Goal: Transaction & Acquisition: Subscribe to service/newsletter

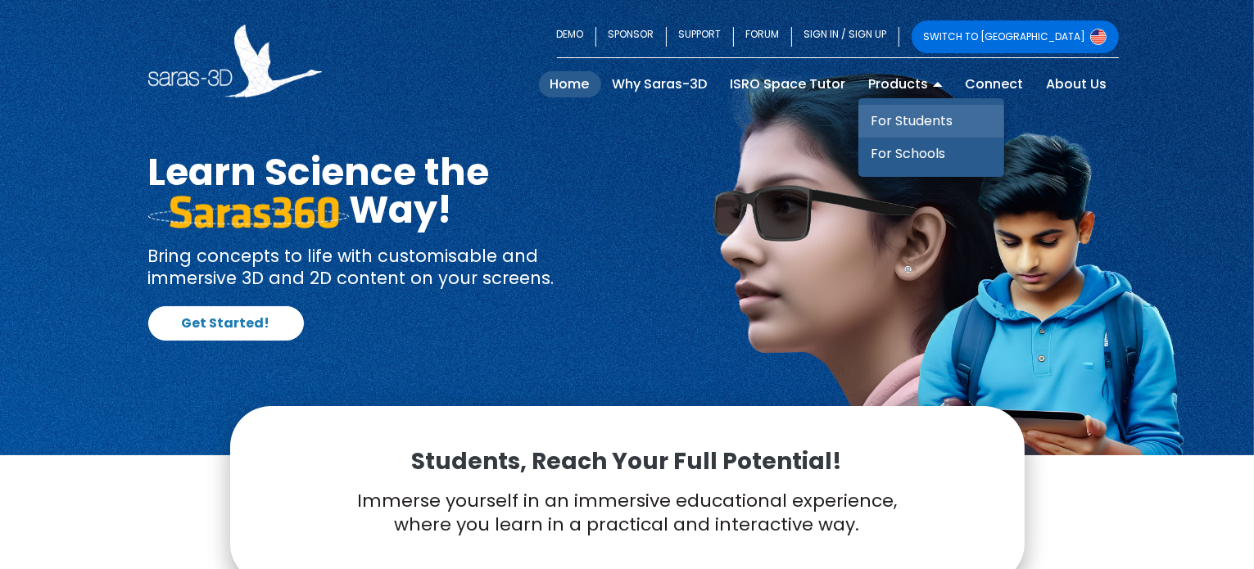
click at [911, 124] on link "For Students" at bounding box center [931, 121] width 146 height 33
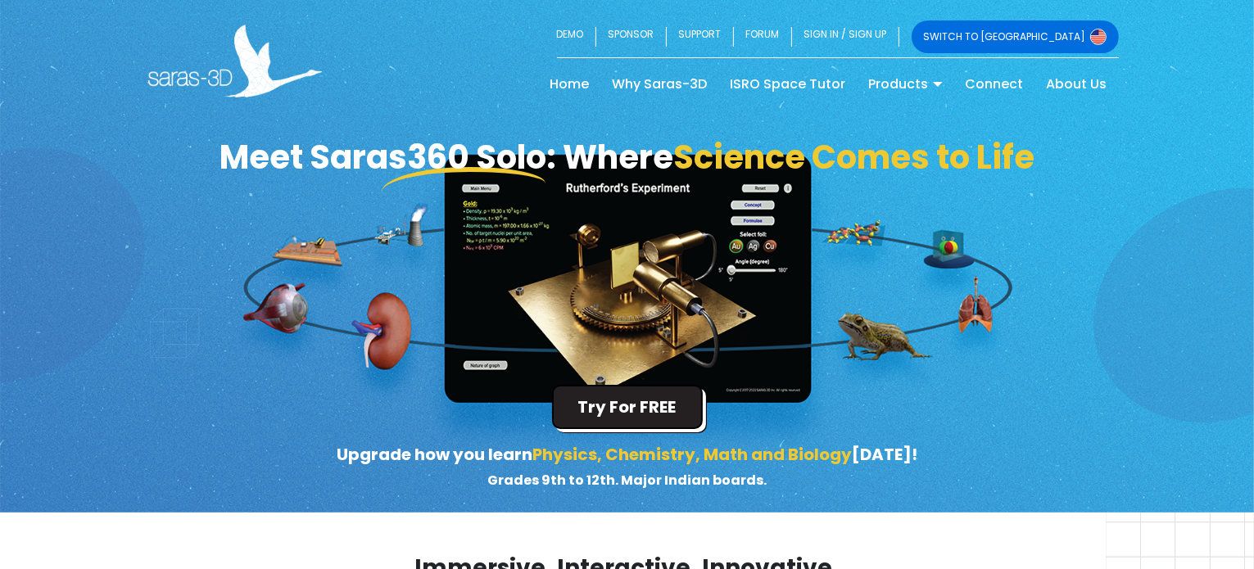
click at [581, 405] on button "Try For FREE" at bounding box center [627, 407] width 151 height 44
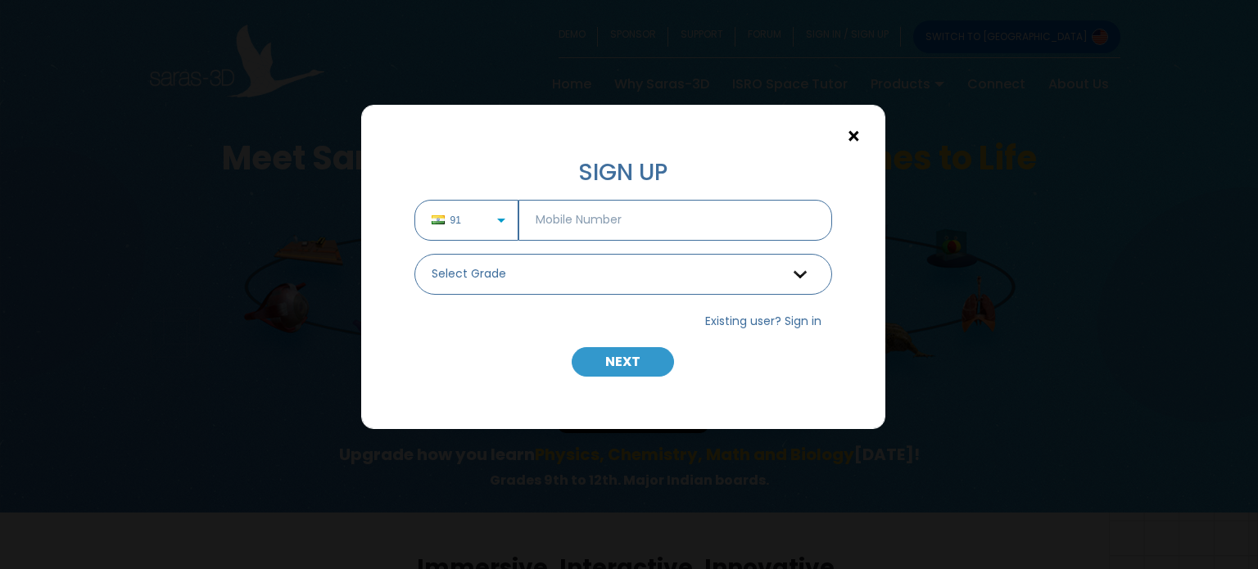
click at [845, 135] on button "×" at bounding box center [853, 136] width 29 height 29
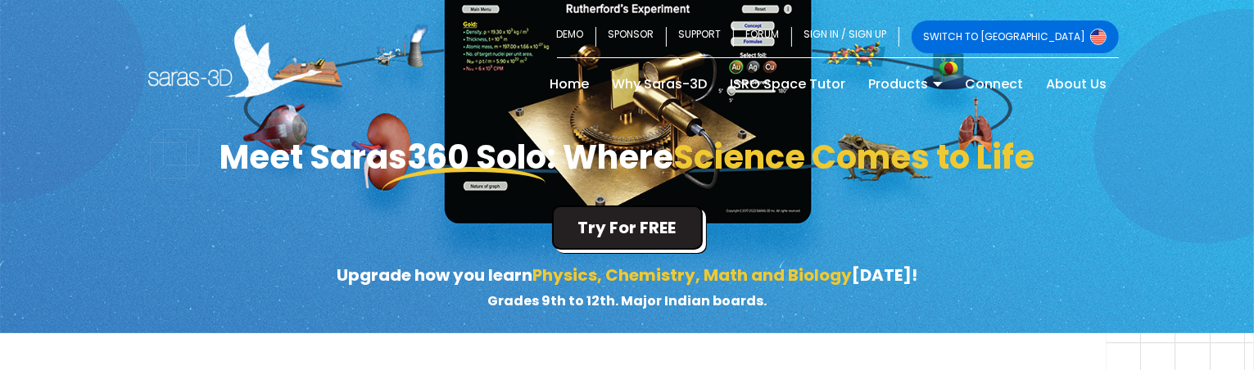
click at [571, 216] on button "Try For FREE" at bounding box center [627, 228] width 151 height 44
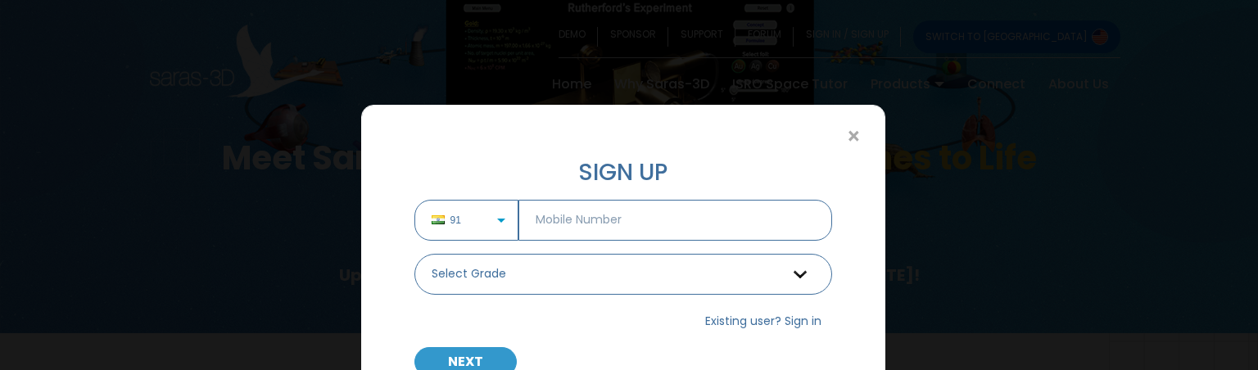
click at [571, 216] on input "text" at bounding box center [675, 220] width 314 height 41
type input "7990839029"
click at [447, 299] on div "91 7990839029 Select Grade Grade 9 th Grade 10 th Grade 11 th Grade 12 th" at bounding box center [623, 254] width 442 height 108
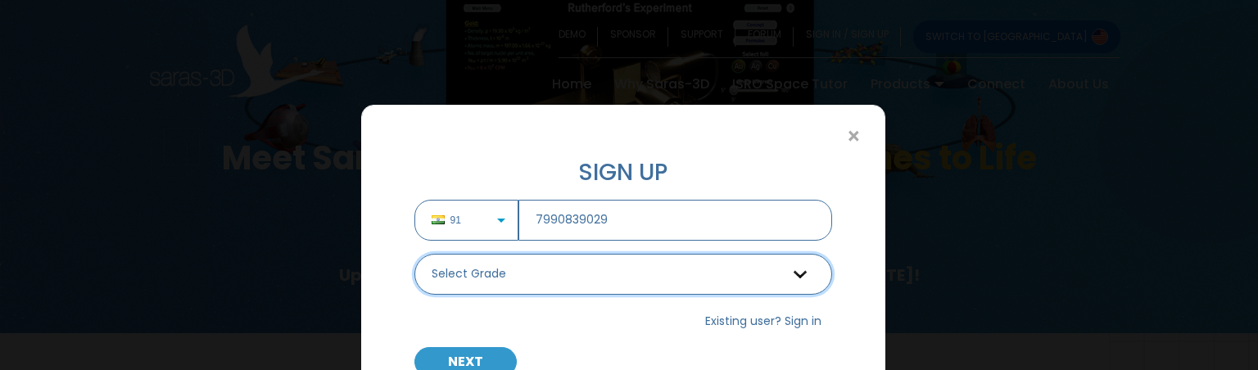
click at [475, 278] on select "Select Grade Grade 9 th Grade 10 th Grade 11 th Grade 12 th" at bounding box center [623, 274] width 418 height 41
select select "12"
click at [414, 254] on select "Select Grade Grade 9 th Grade 10 th Grade 11 th Grade 12 th" at bounding box center [623, 274] width 418 height 41
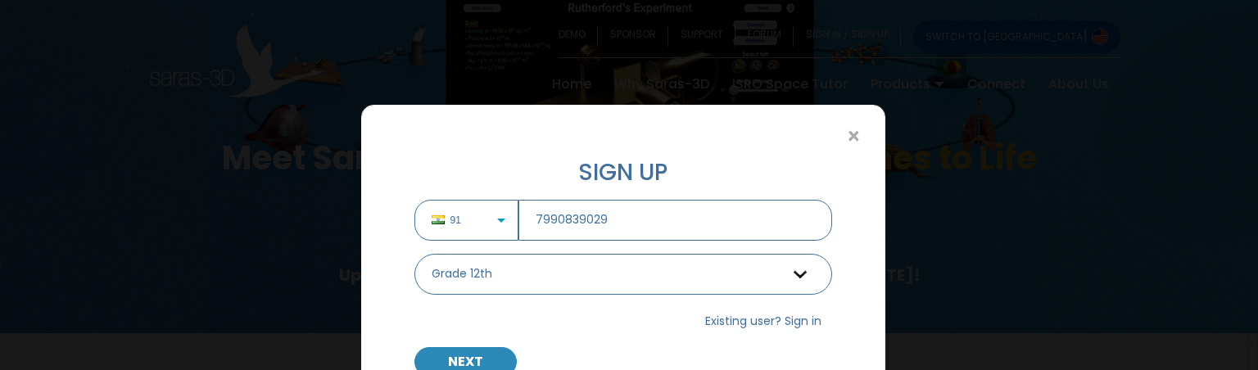
click at [491, 350] on button "NEXT" at bounding box center [465, 361] width 102 height 29
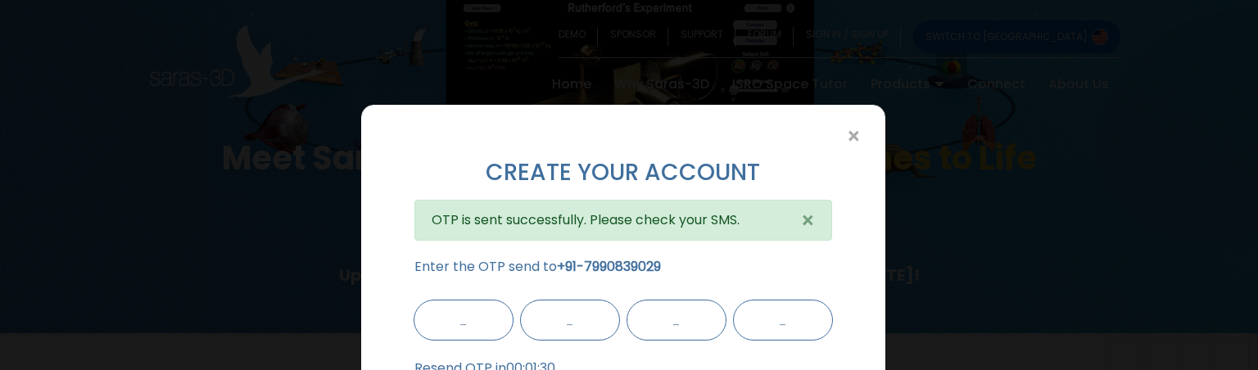
click at [478, 333] on input "text" at bounding box center [464, 320] width 100 height 41
click at [440, 316] on input "text" at bounding box center [464, 320] width 100 height 41
type input "8"
type input "1"
type input "3"
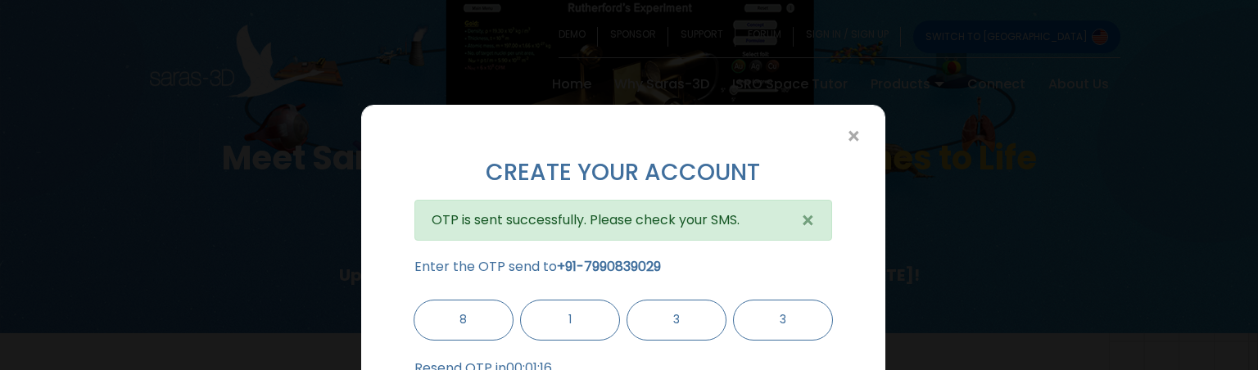
scroll to position [114, 0]
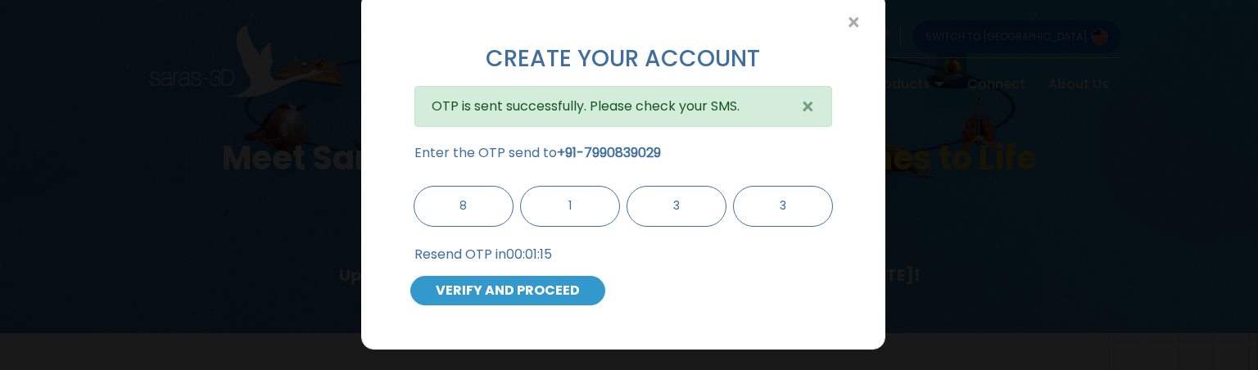
type input "3"
click at [468, 290] on button "VERIFY AND PROCEED" at bounding box center [507, 290] width 195 height 29
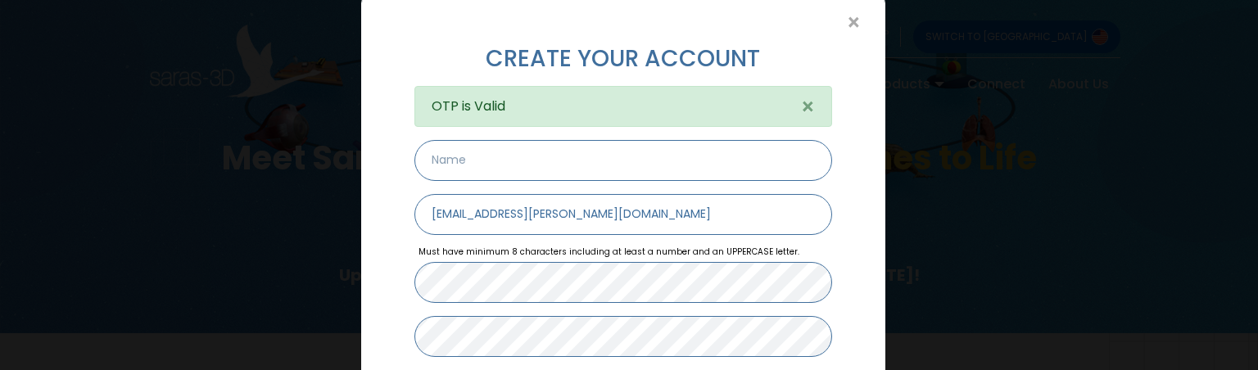
click at [463, 165] on input "text" at bounding box center [623, 160] width 418 height 41
type input "Siddarth"
click at [471, 209] on input "[EMAIL_ADDRESS][PERSON_NAME][DOMAIN_NAME]" at bounding box center [623, 214] width 418 height 41
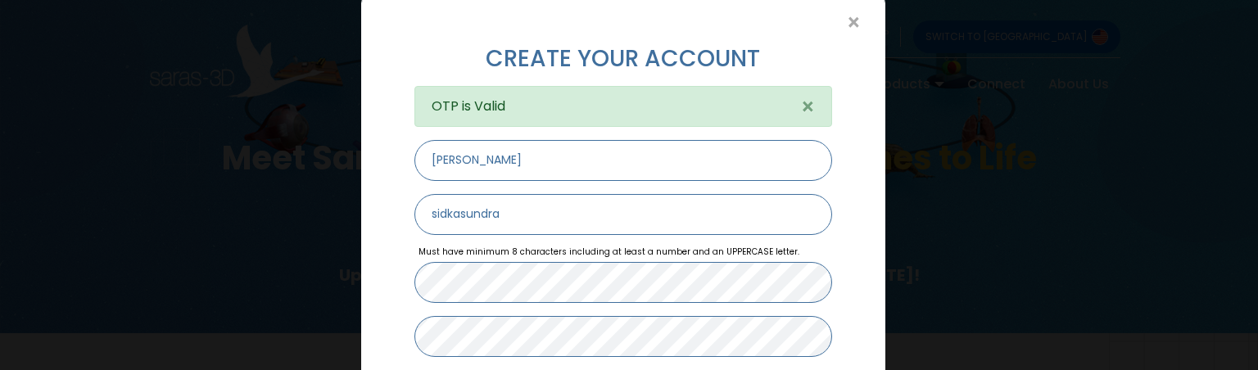
type input "sidkasundra33@gmail.com"
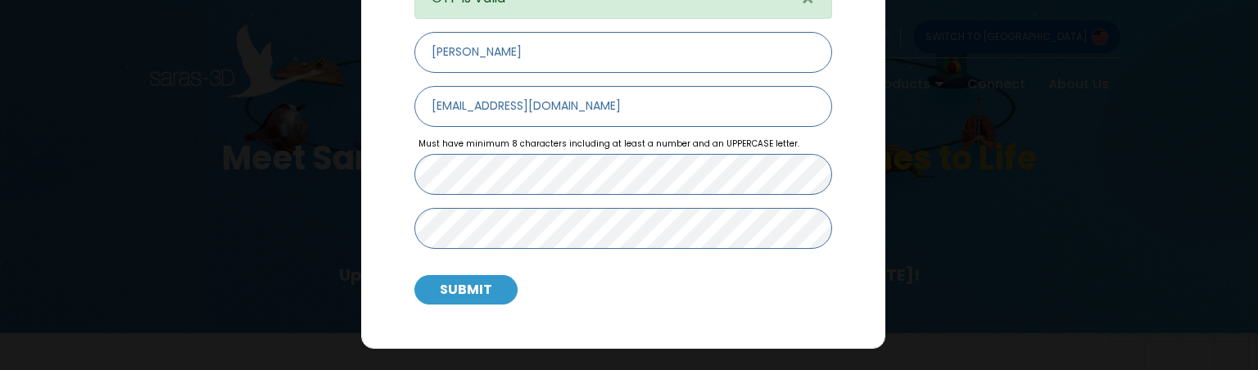
scroll to position [222, 0]
click at [493, 292] on button "SUBMIT" at bounding box center [465, 289] width 103 height 29
